Goal: Information Seeking & Learning: Learn about a topic

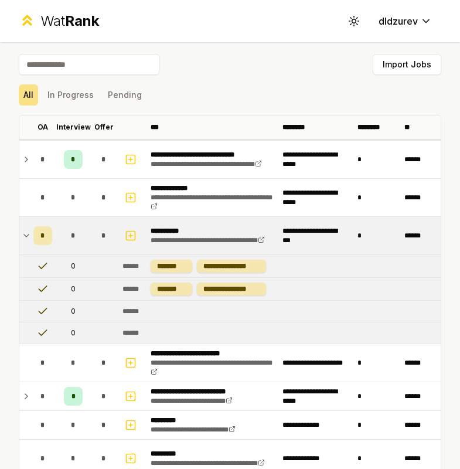
scroll to position [76, 0]
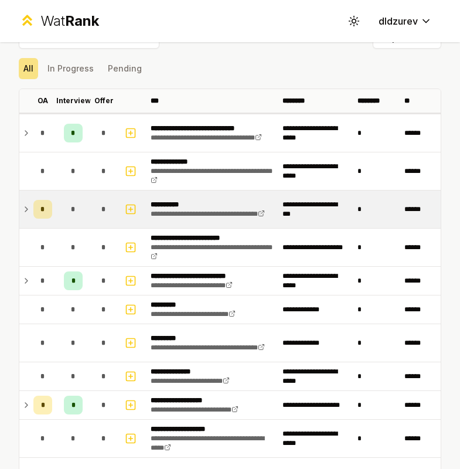
scroll to position [28, 0]
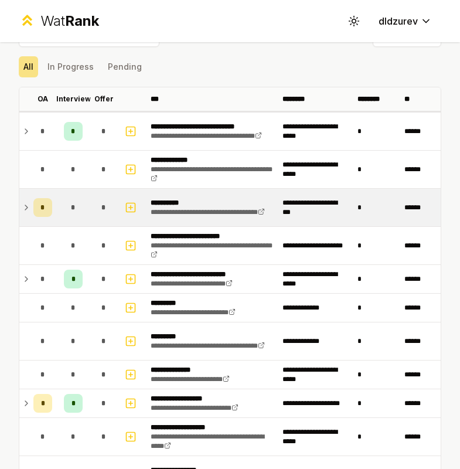
click at [38, 212] on div "*" at bounding box center [42, 207] width 19 height 19
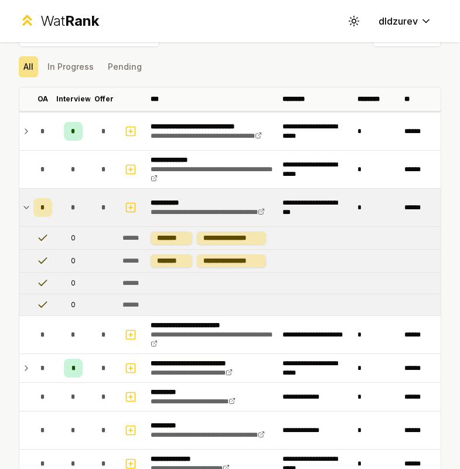
click at [49, 210] on div "*" at bounding box center [42, 207] width 19 height 19
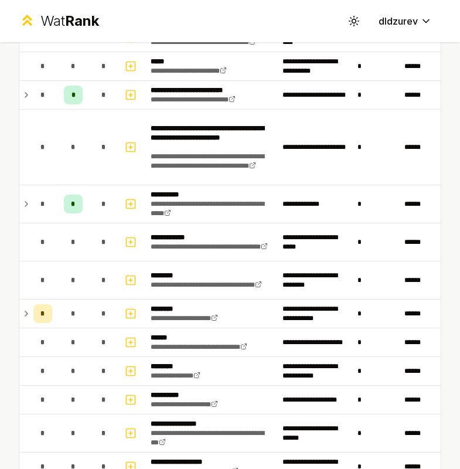
scroll to position [872, 0]
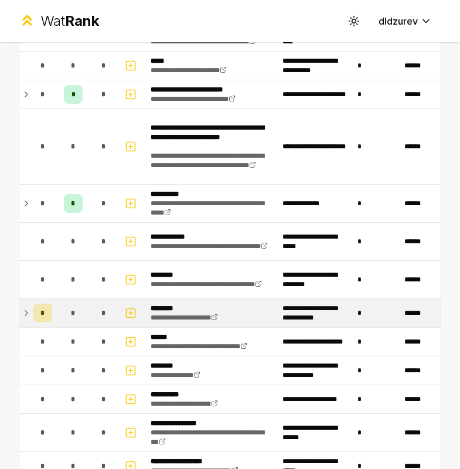
click at [56, 312] on td "*" at bounding box center [43, 313] width 28 height 28
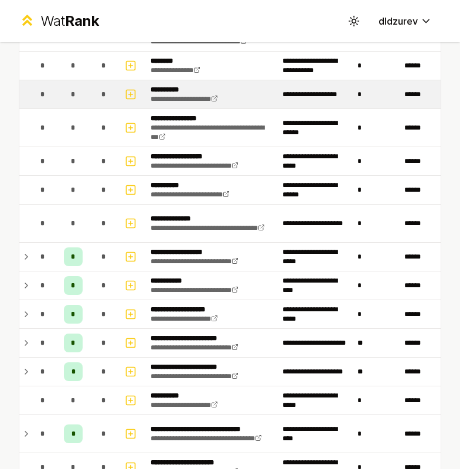
scroll to position [1375, 0]
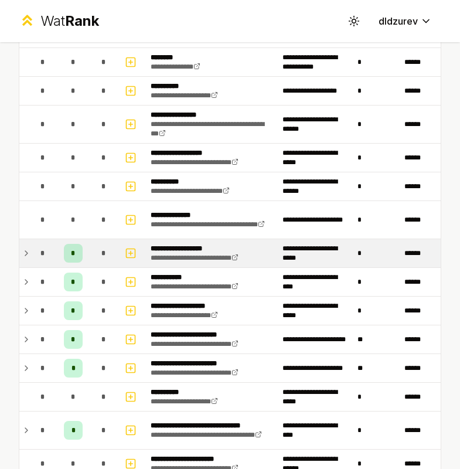
click at [77, 249] on div "*" at bounding box center [73, 253] width 19 height 19
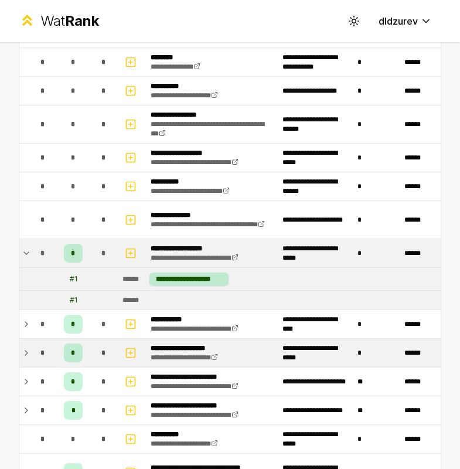
click at [75, 365] on td "*" at bounding box center [73, 353] width 33 height 28
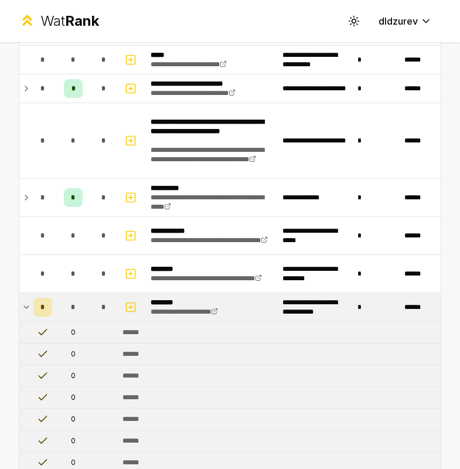
scroll to position [240, 0]
